Goal: Find specific page/section: Find specific page/section

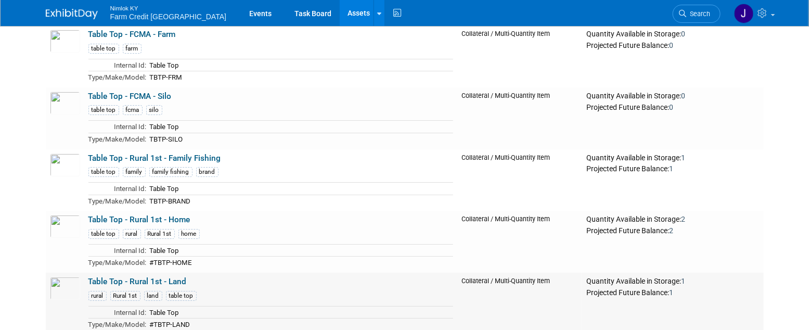
scroll to position [17785, 0]
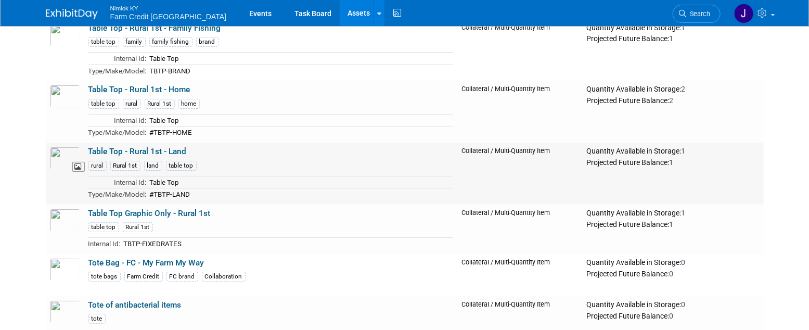
click at [72, 157] on img at bounding box center [65, 158] width 30 height 23
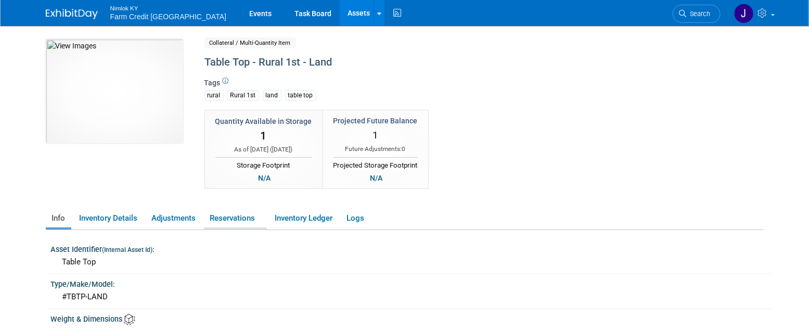
click at [235, 219] on link "Reservations" at bounding box center [235, 218] width 63 height 18
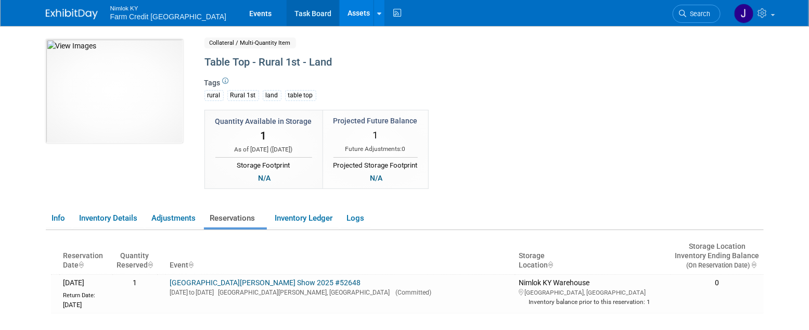
click at [287, 10] on link "Task Board" at bounding box center [313, 13] width 53 height 26
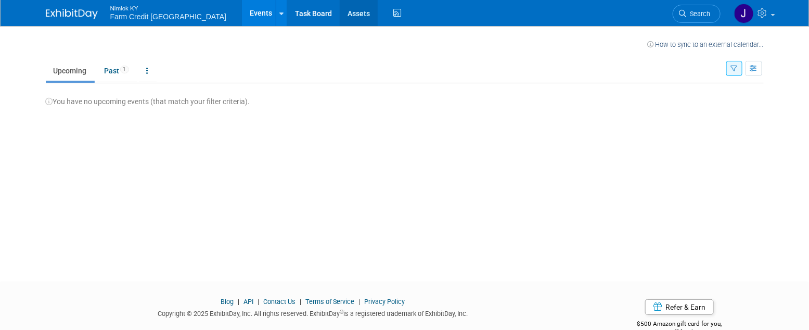
click at [340, 14] on link "Assets" at bounding box center [359, 13] width 38 height 26
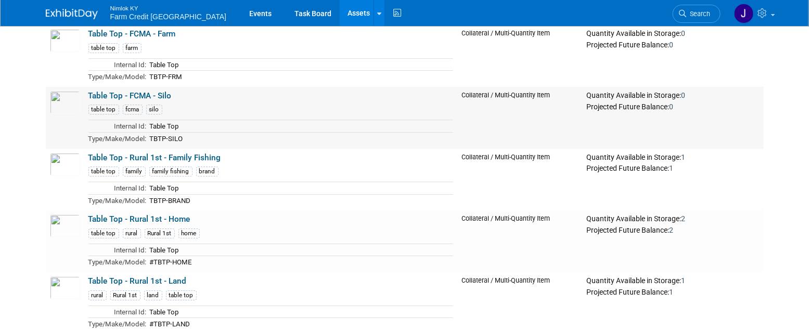
scroll to position [17689, 0]
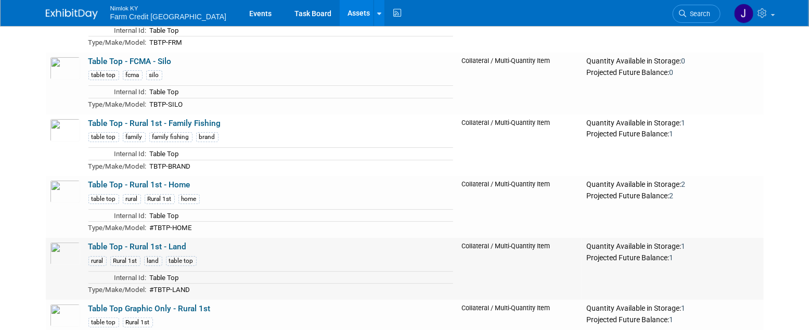
drag, startPoint x: 190, startPoint y: 246, endPoint x: 87, endPoint y: 248, distance: 103.0
click at [87, 248] on td "Table Top - Rural 1st - Land rural Rural 1st land table top Internal Id: Table …" at bounding box center [270, 269] width 373 height 62
drag, startPoint x: 45, startPoint y: 238, endPoint x: 29, endPoint y: 235, distance: 16.4
